Goal: Task Accomplishment & Management: Use online tool/utility

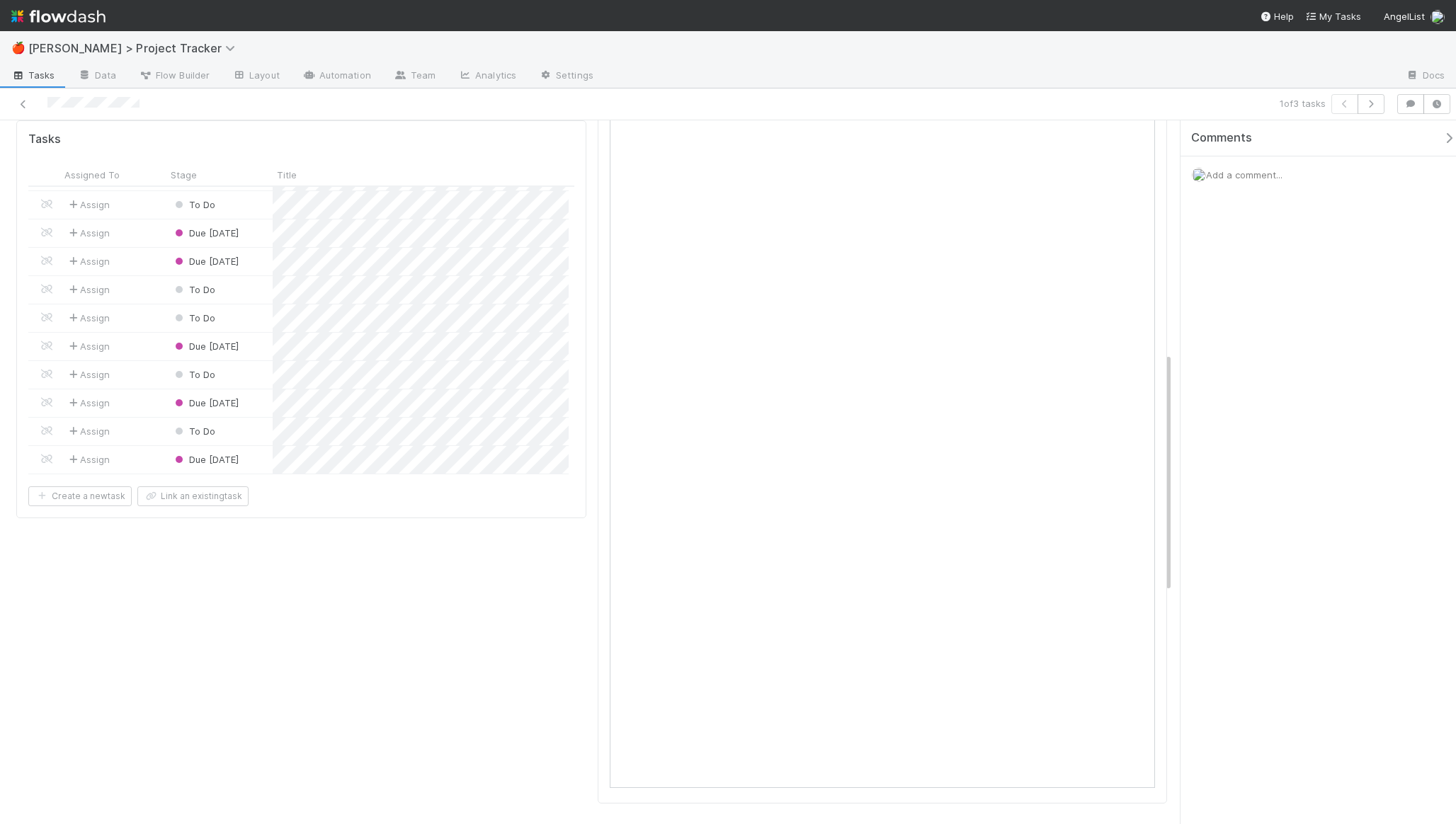
scroll to position [770, 0]
click at [239, 386] on div "To Do" at bounding box center [219, 400] width 106 height 27
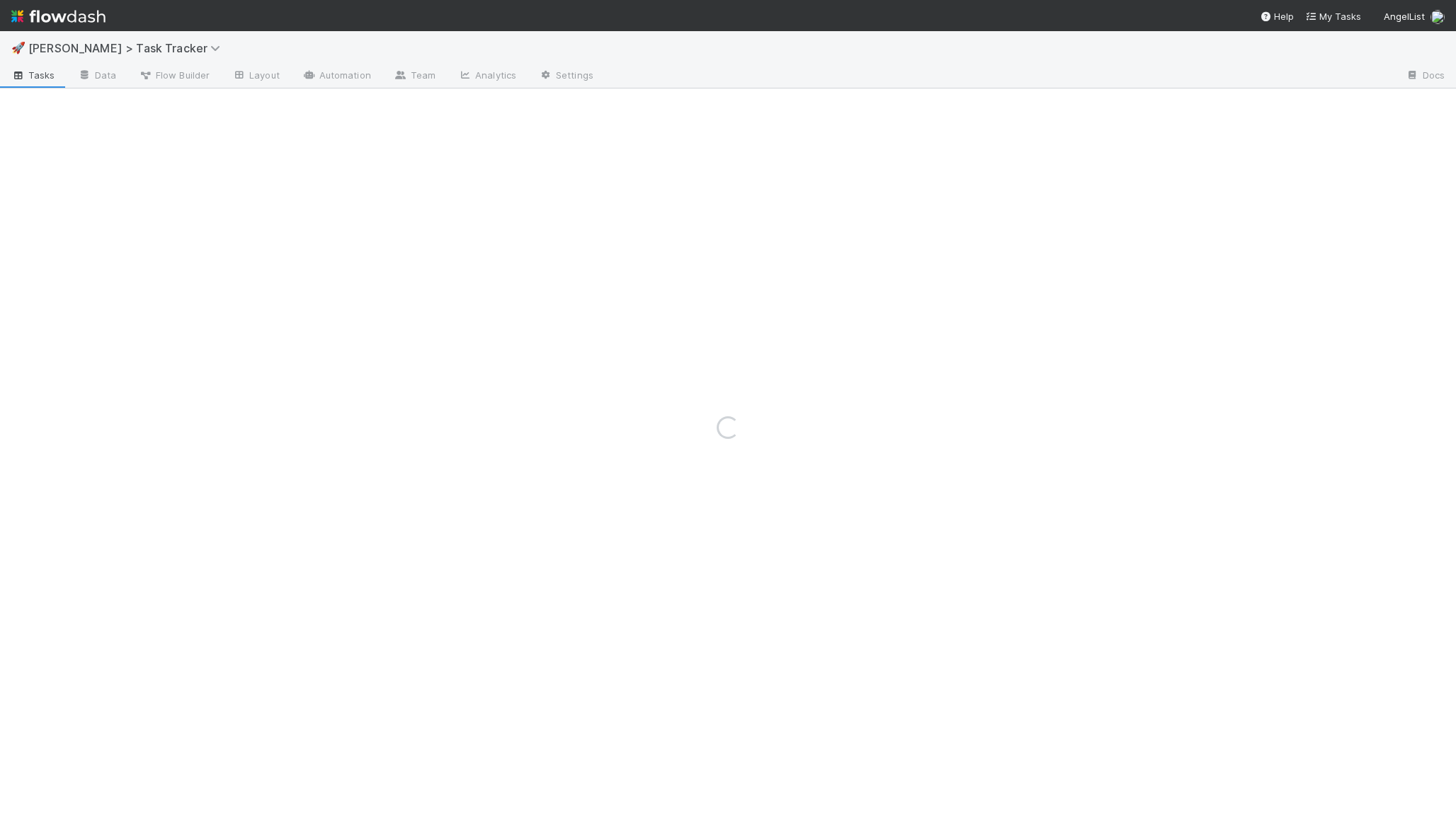
click at [190, 338] on div "Loading..." at bounding box center [728, 427] width 1456 height 793
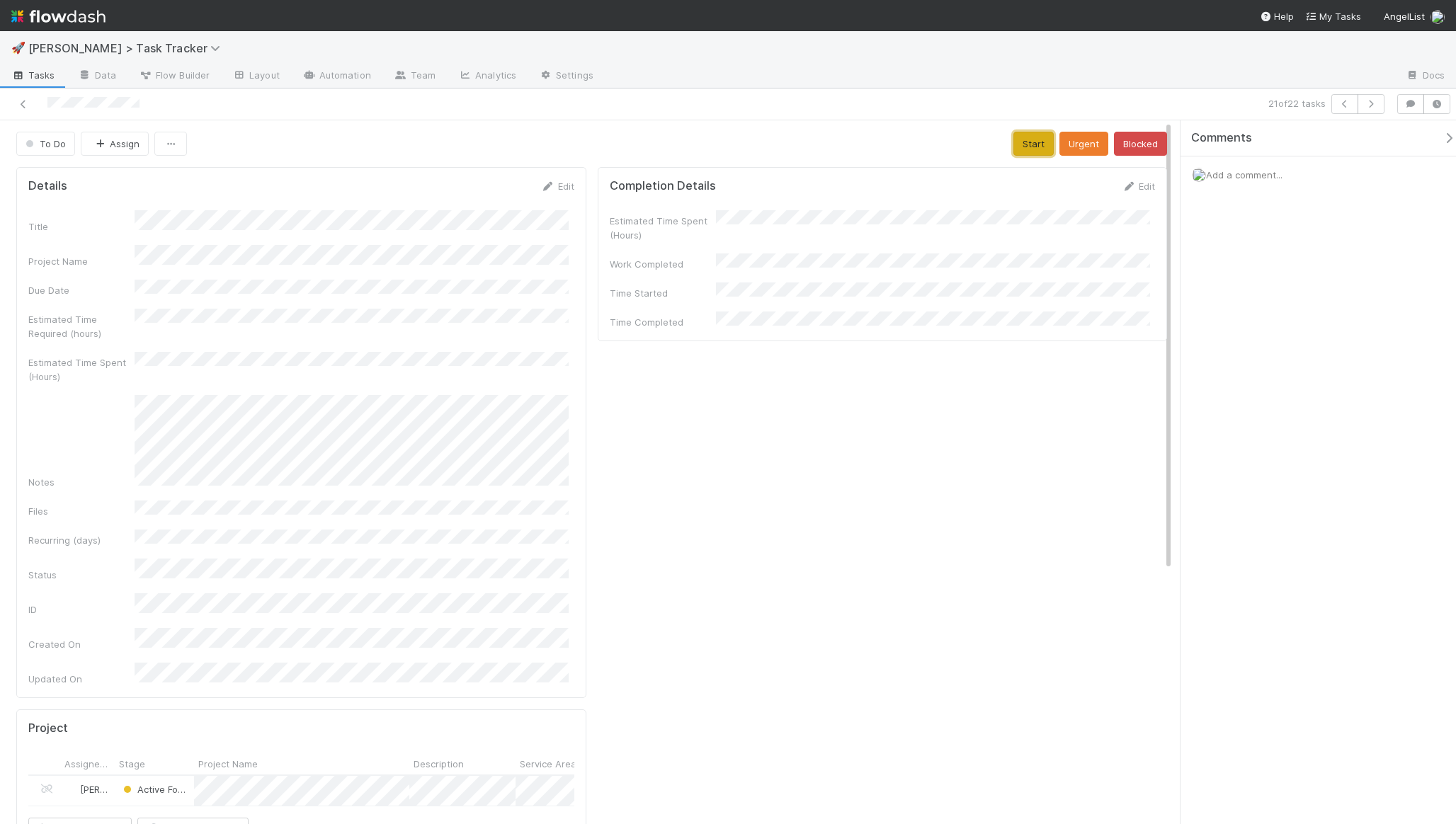
click at [1023, 142] on button "Start" at bounding box center [1033, 144] width 40 height 24
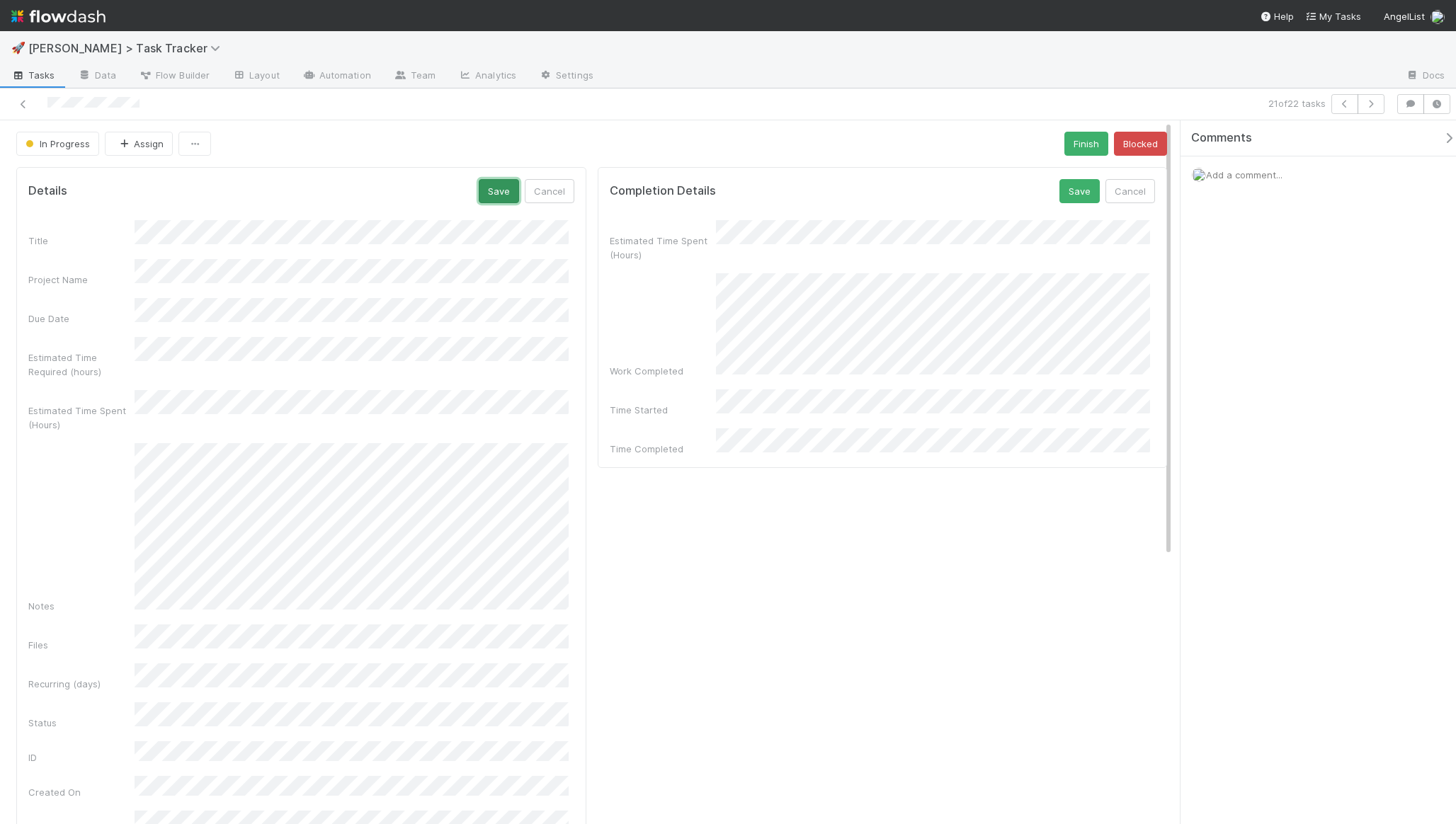
click at [502, 186] on button "Save" at bounding box center [498, 191] width 40 height 24
click at [490, 195] on button "Save" at bounding box center [498, 191] width 40 height 24
click at [1060, 200] on button "Save" at bounding box center [1080, 191] width 40 height 24
click at [488, 201] on button "Save" at bounding box center [498, 191] width 40 height 24
